Goal: Find specific page/section: Find specific page/section

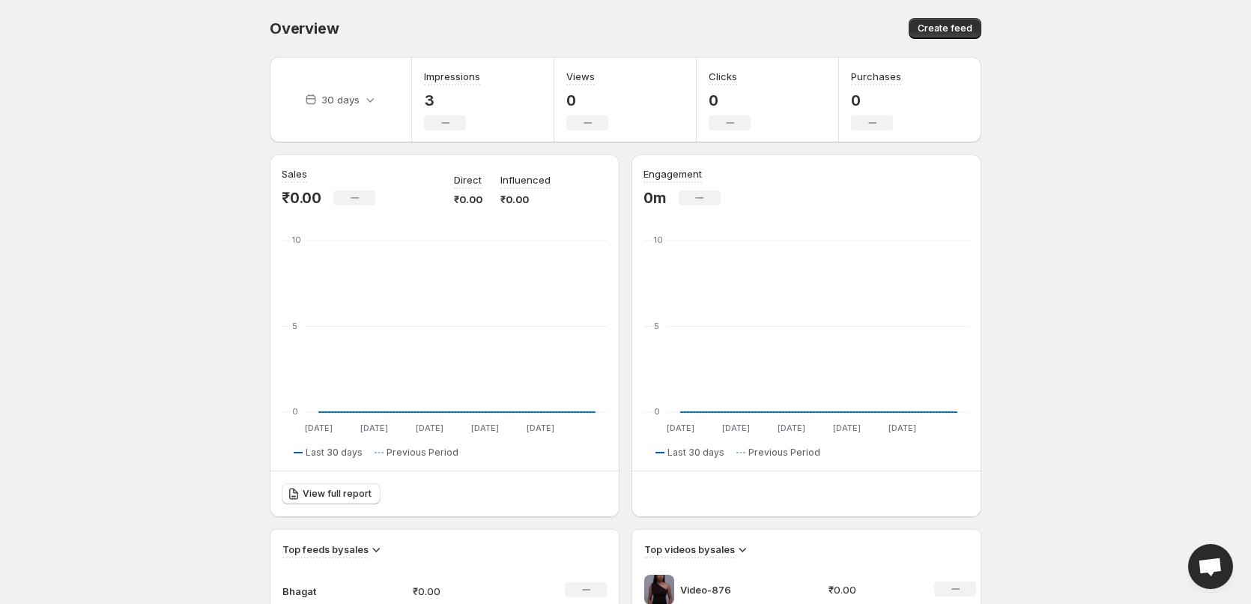
click at [53, 247] on body "Home Feeds Videos Subscription Settings Overview. This page is ready Overview C…" at bounding box center [625, 302] width 1251 height 604
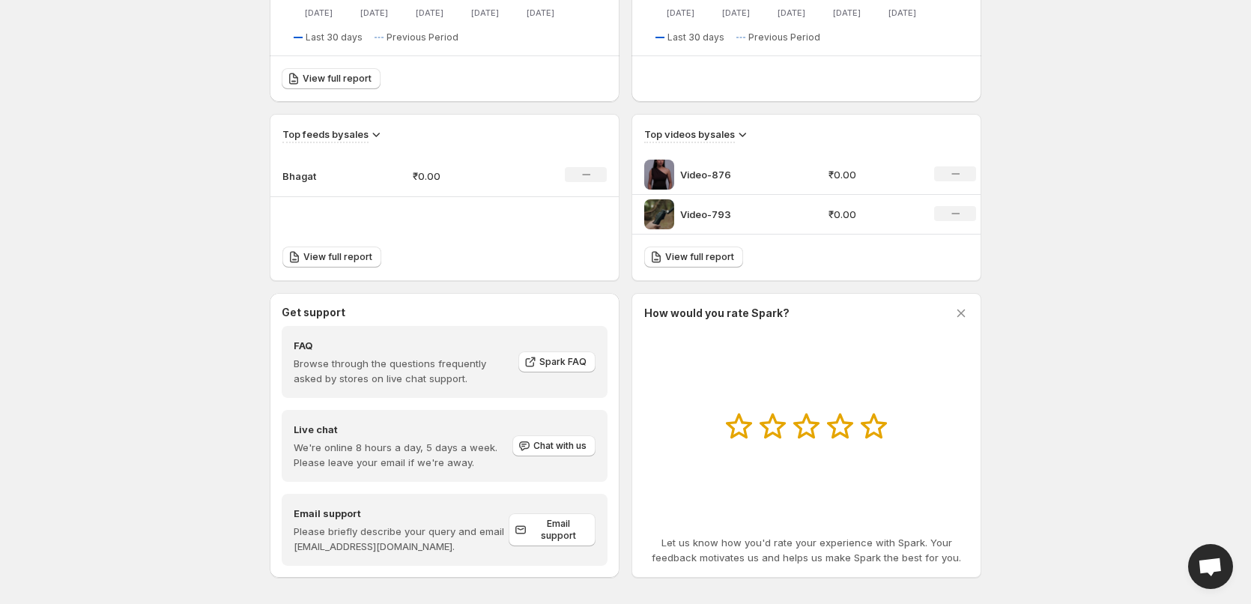
scroll to position [425, 0]
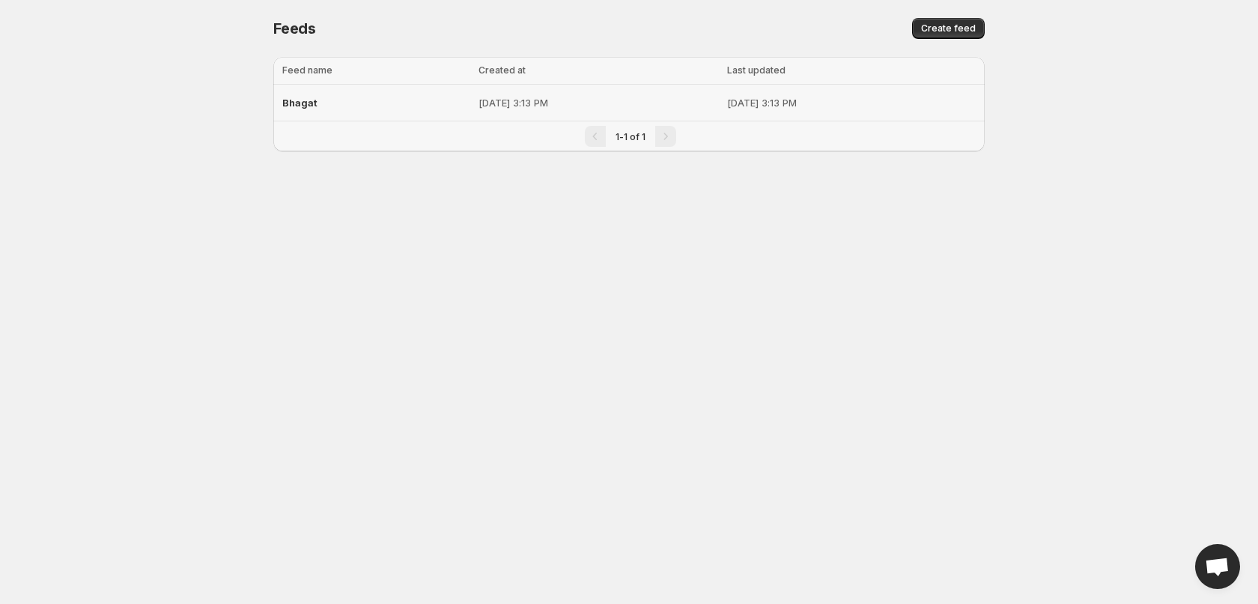
click at [479, 105] on p "[DATE] 3:13 PM" at bounding box center [598, 102] width 239 height 15
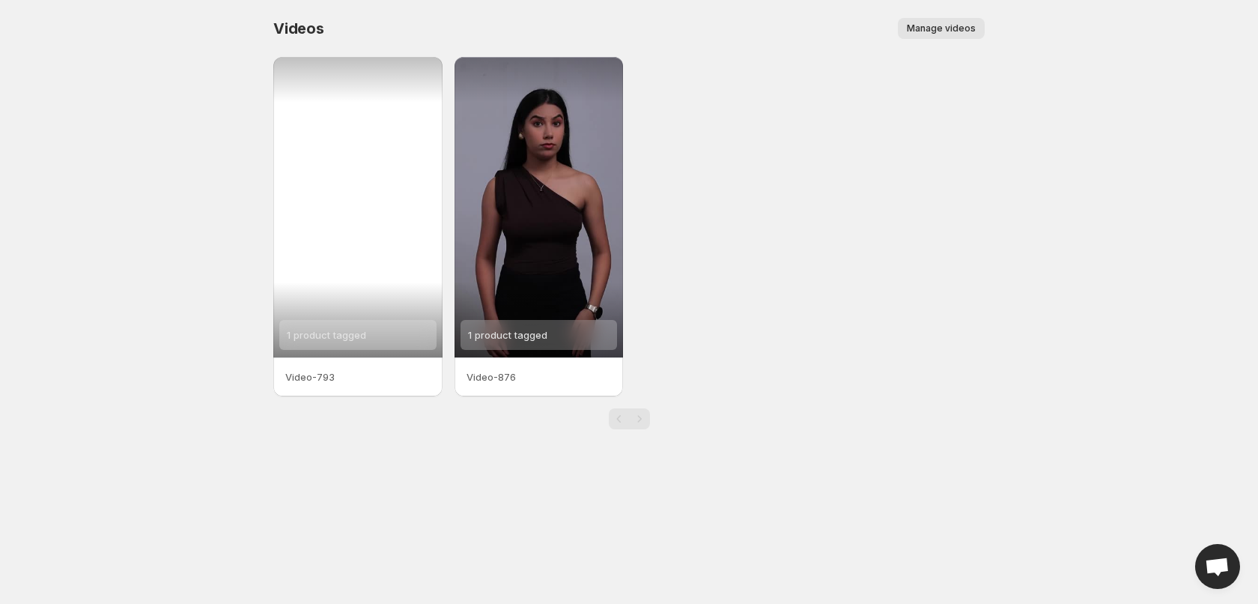
click at [333, 334] on span "1 product tagged" at bounding box center [326, 335] width 79 height 12
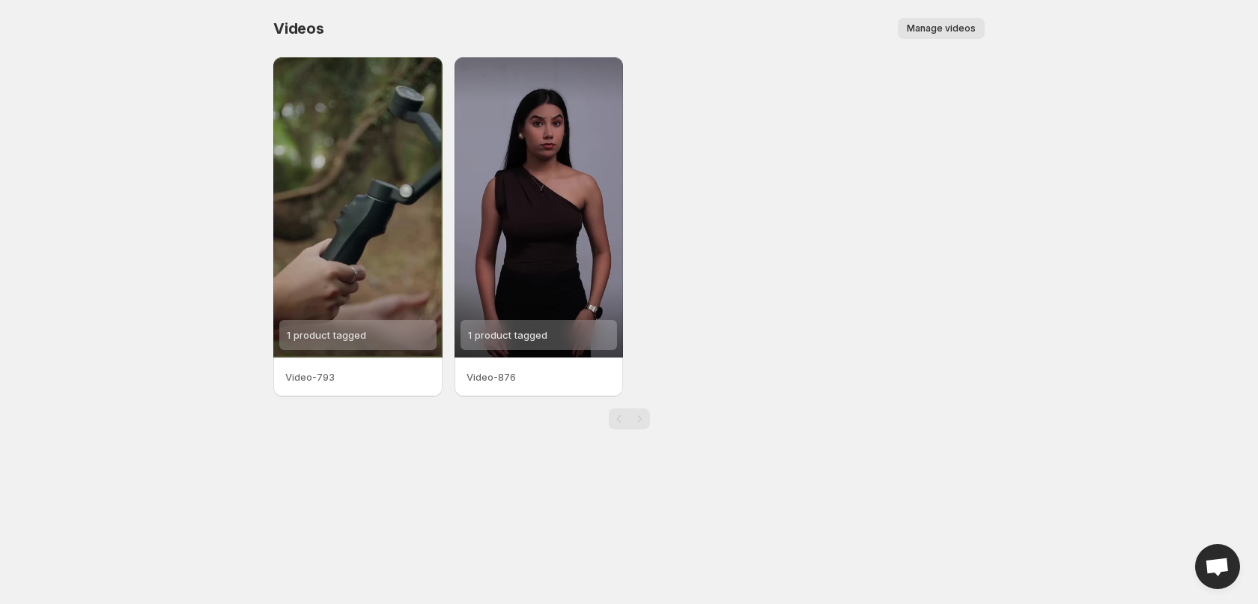
click at [308, 375] on p "Video-793" at bounding box center [357, 376] width 145 height 15
